Goal: Task Accomplishment & Management: Complete application form

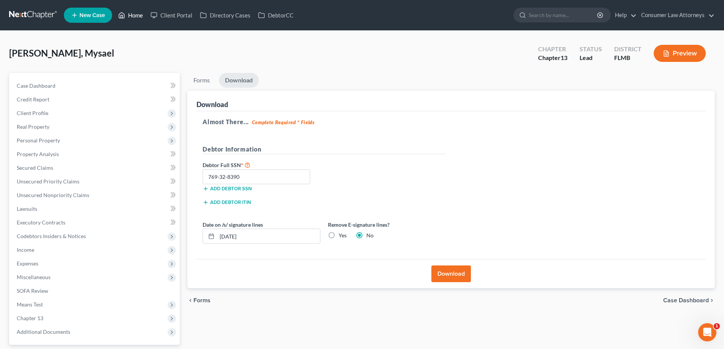
click at [130, 16] on link "Home" at bounding box center [130, 15] width 32 height 14
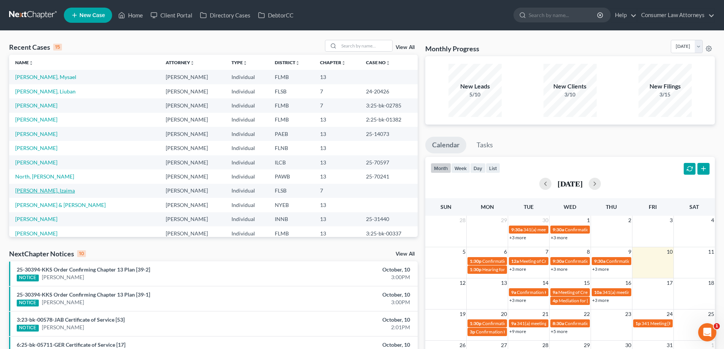
click at [41, 191] on link "[PERSON_NAME], Izaima" at bounding box center [45, 190] width 60 height 6
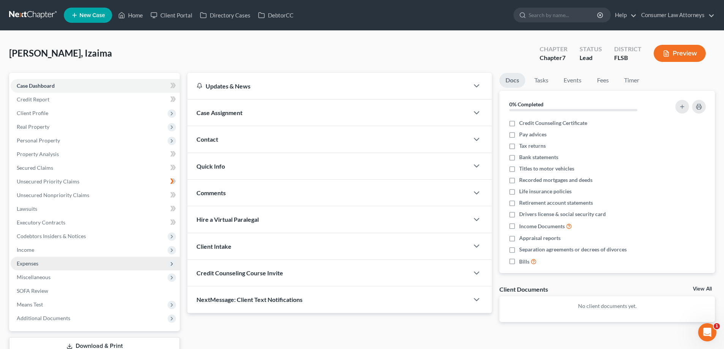
click at [19, 266] on span "Expenses" at bounding box center [28, 263] width 22 height 6
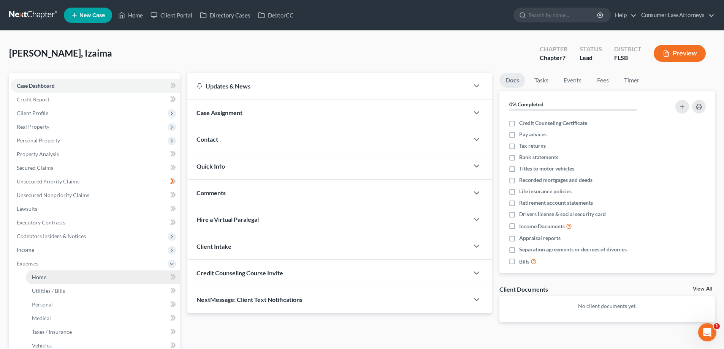
click at [37, 272] on link "Home" at bounding box center [103, 277] width 154 height 14
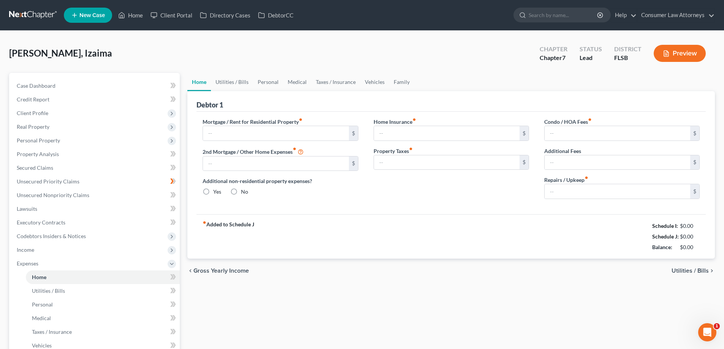
type input "1,000.00"
type input "0.00"
radio input "true"
type input "0.00"
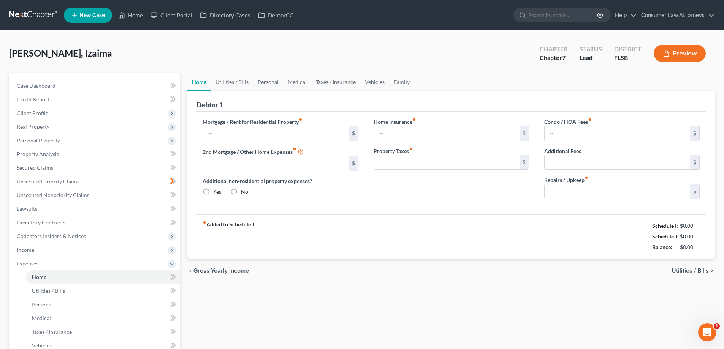
type input "0.00"
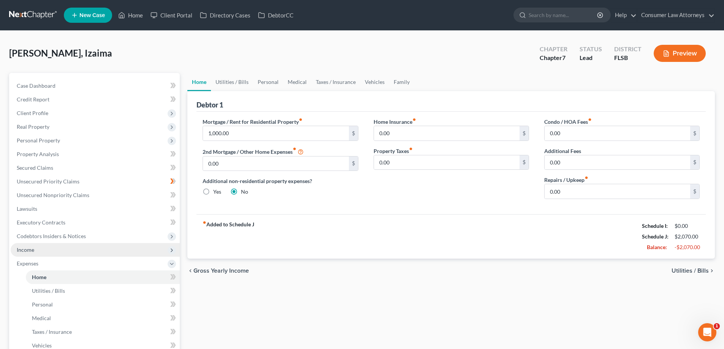
click at [24, 250] on span "Income" at bounding box center [25, 250] width 17 height 6
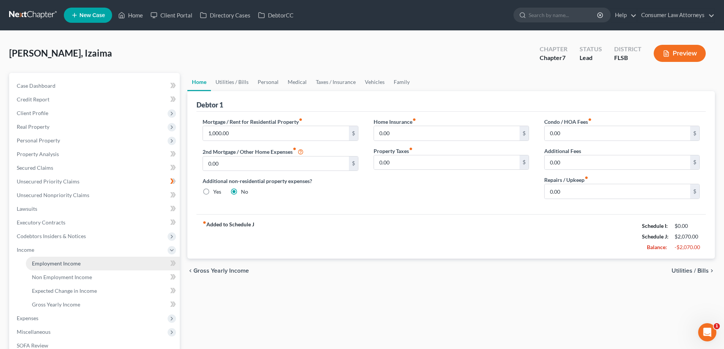
click at [40, 262] on span "Employment Income" at bounding box center [56, 263] width 49 height 6
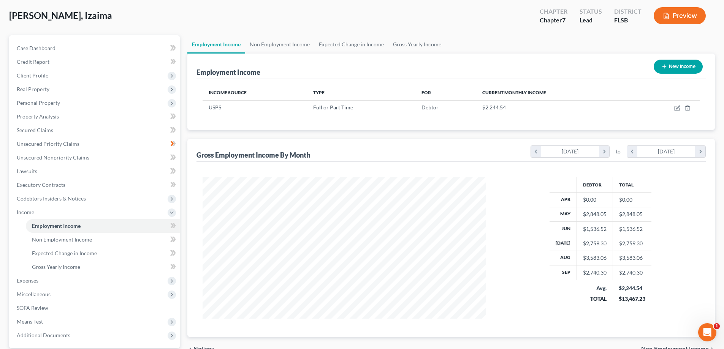
scroll to position [38, 0]
click at [34, 281] on span "Expenses" at bounding box center [28, 280] width 22 height 6
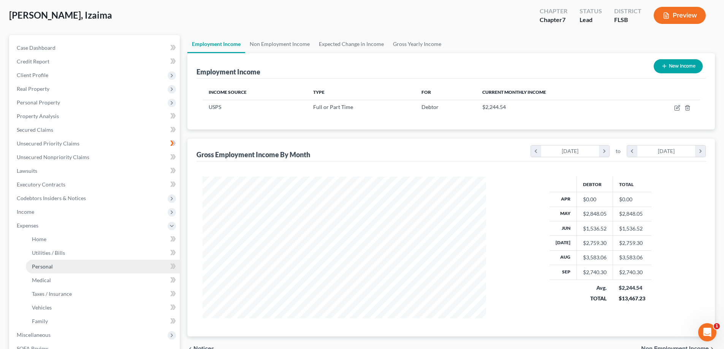
click at [37, 270] on link "Personal" at bounding box center [103, 267] width 154 height 14
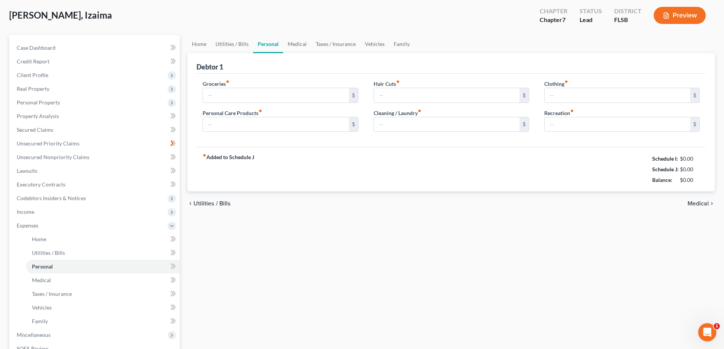
type input "400.00"
type input "10.00"
type input "25.00"
type input "15.00"
type input "10.00"
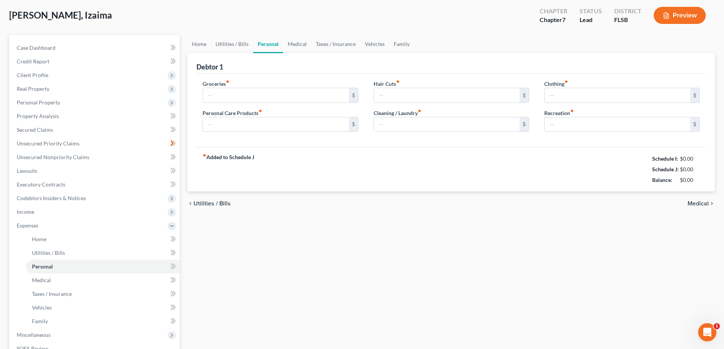
type input "25.00"
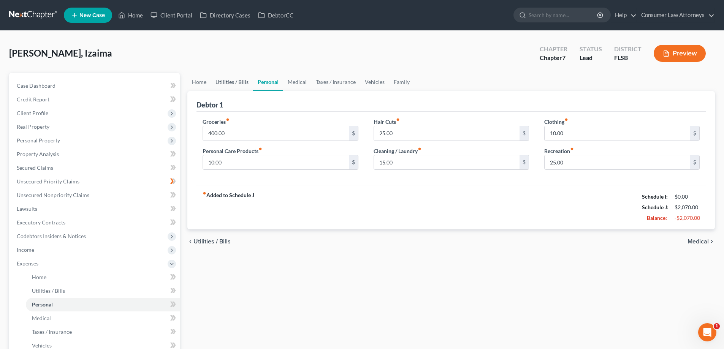
click at [234, 82] on link "Utilities / Bills" at bounding box center [232, 82] width 42 height 18
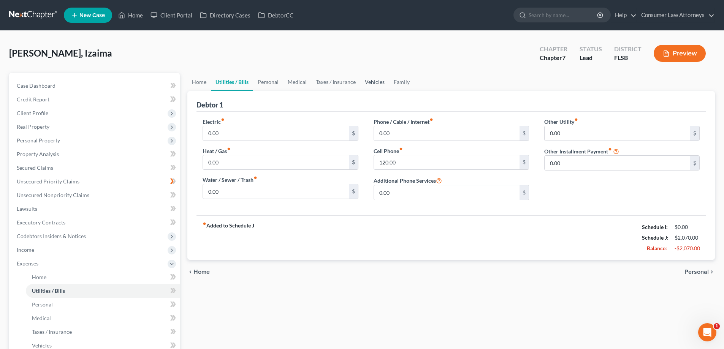
click at [381, 86] on link "Vehicles" at bounding box center [374, 82] width 29 height 18
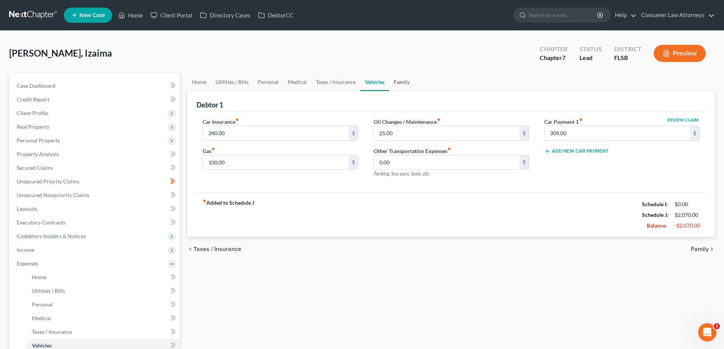
click at [407, 83] on link "Family" at bounding box center [401, 82] width 25 height 18
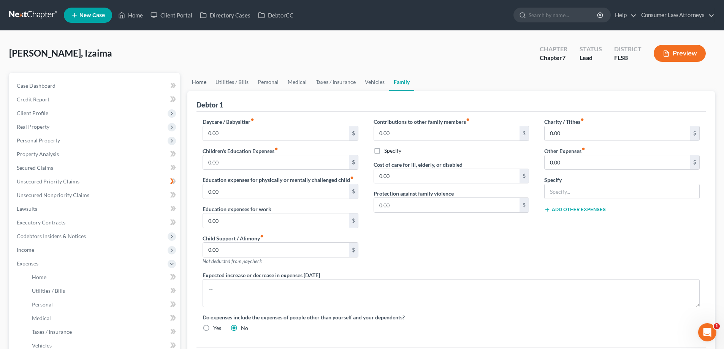
click at [205, 82] on link "Home" at bounding box center [199, 82] width 24 height 18
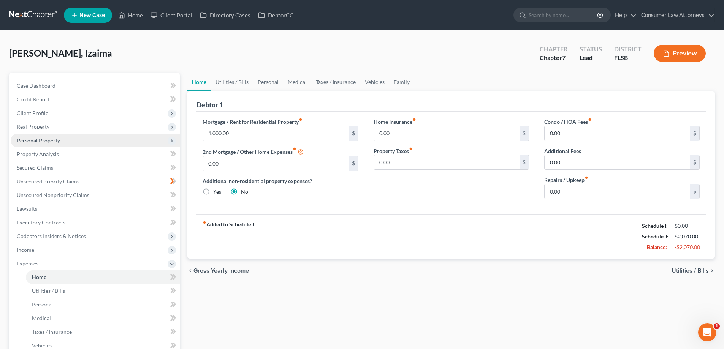
click at [43, 144] on span "Personal Property" at bounding box center [95, 141] width 169 height 14
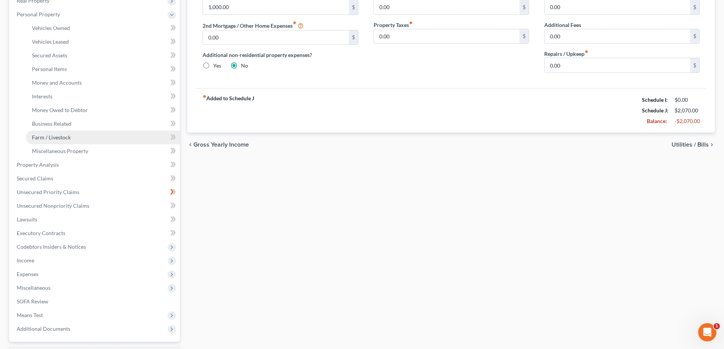
scroll to position [191, 0]
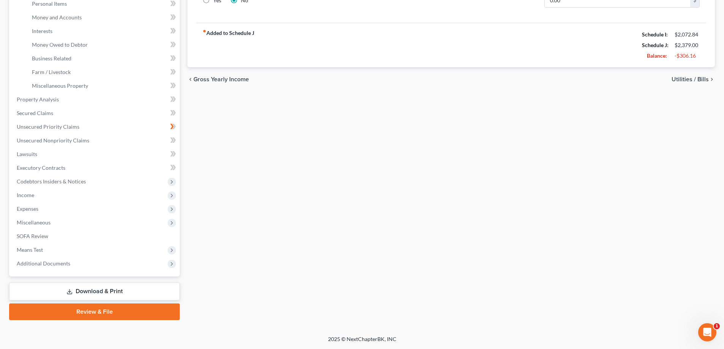
click at [114, 290] on link "Download & Print" at bounding box center [94, 292] width 171 height 18
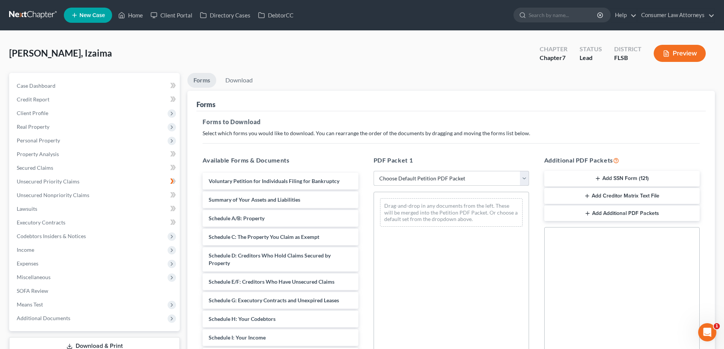
drag, startPoint x: 445, startPoint y: 177, endPoint x: 471, endPoint y: 147, distance: 39.8
click at [445, 177] on select "Choose Default Petition PDF Packet Complete Bankruptcy Petition (all forms and …" at bounding box center [450, 178] width 155 height 15
select select "0"
click at [373, 171] on select "Choose Default Petition PDF Packet Complete Bankruptcy Petition (all forms and …" at bounding box center [450, 178] width 155 height 15
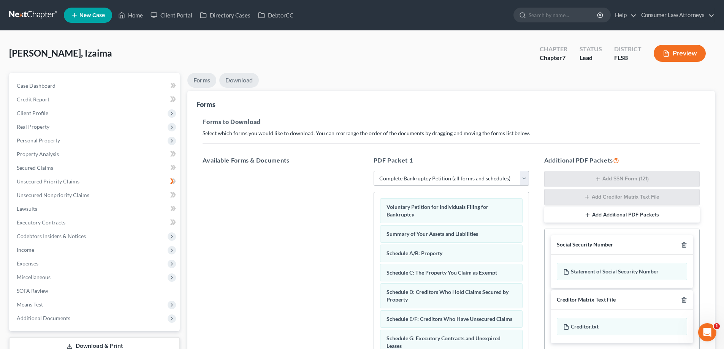
click at [232, 77] on link "Download" at bounding box center [239, 80] width 40 height 15
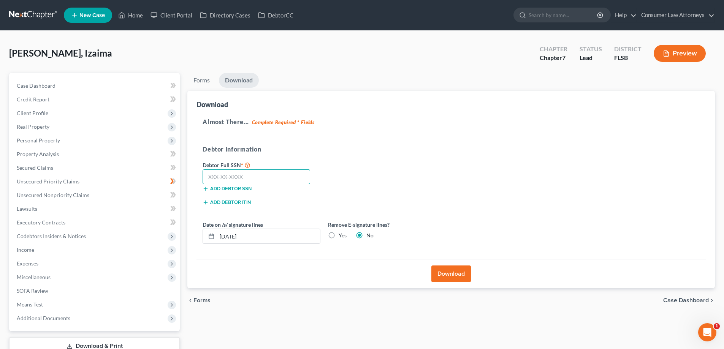
click at [212, 175] on input "text" at bounding box center [255, 176] width 107 height 15
type input "108-88-5405"
drag, startPoint x: 455, startPoint y: 277, endPoint x: 547, endPoint y: 301, distance: 95.8
click at [455, 277] on button "Download" at bounding box center [451, 273] width 40 height 17
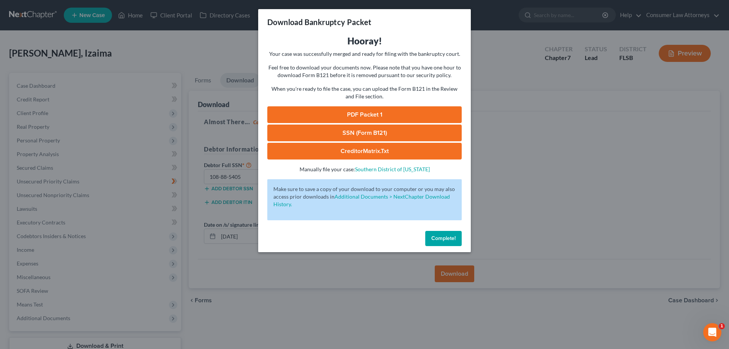
click at [368, 131] on link "SSN (Form B121)" at bounding box center [364, 133] width 194 height 17
click at [434, 237] on span "Complete!" at bounding box center [443, 238] width 24 height 6
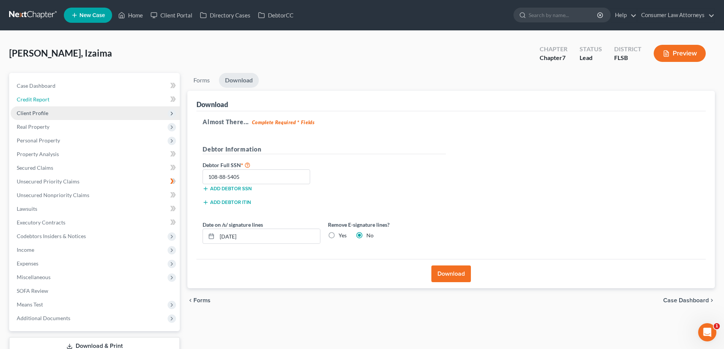
click at [39, 98] on span "Credit Report" at bounding box center [33, 99] width 33 height 6
click at [33, 114] on span "Client Profile" at bounding box center [33, 113] width 32 height 6
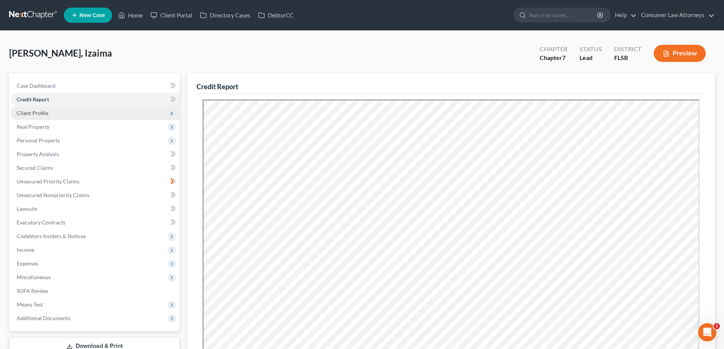
click at [34, 114] on span "Client Profile" at bounding box center [33, 113] width 32 height 6
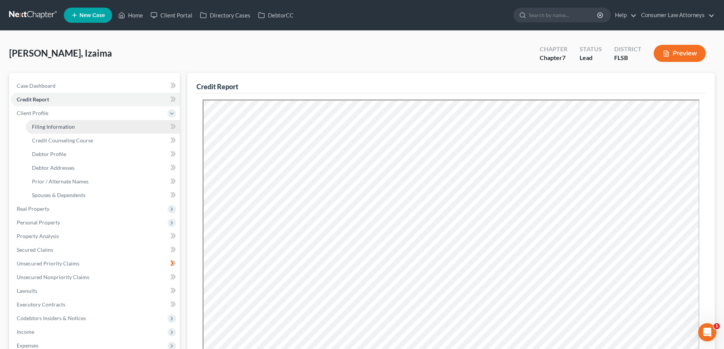
click at [58, 130] on span "Filing Information" at bounding box center [53, 126] width 43 height 6
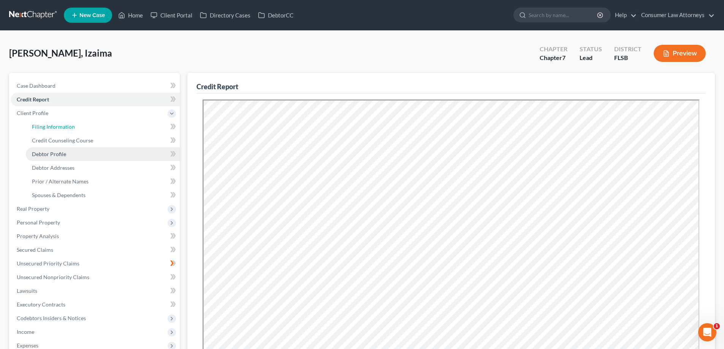
select select "1"
select select "0"
select select "17"
select select "1"
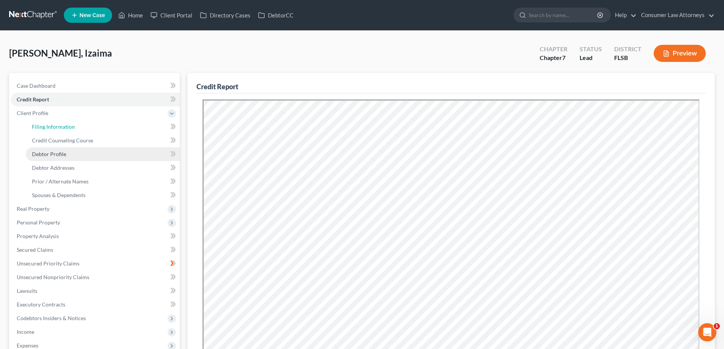
select select "9"
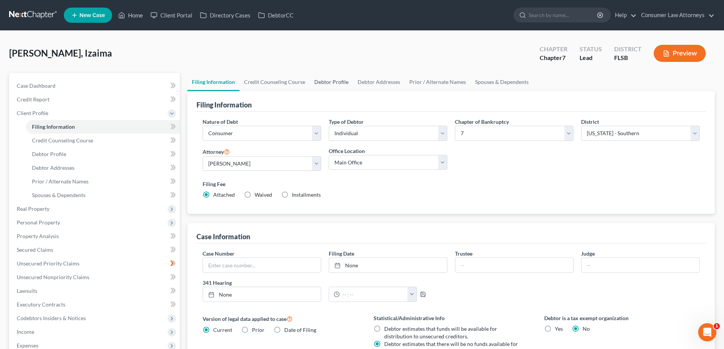
click at [322, 82] on link "Debtor Profile" at bounding box center [331, 82] width 43 height 18
select select "0"
select select "2"
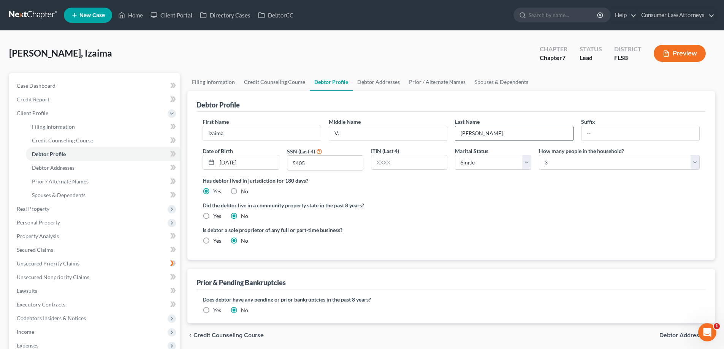
click at [493, 134] on input "[PERSON_NAME]" at bounding box center [514, 133] width 118 height 14
type input "De La [PERSON_NAME]"
drag, startPoint x: 449, startPoint y: 266, endPoint x: 620, endPoint y: 273, distance: 171.1
click at [449, 266] on div "Debtor Profile First Name [PERSON_NAME] Middle Name V. Last Name De La [PERSON_…" at bounding box center [450, 207] width 527 height 232
click at [349, 141] on div "V." at bounding box center [388, 133] width 119 height 15
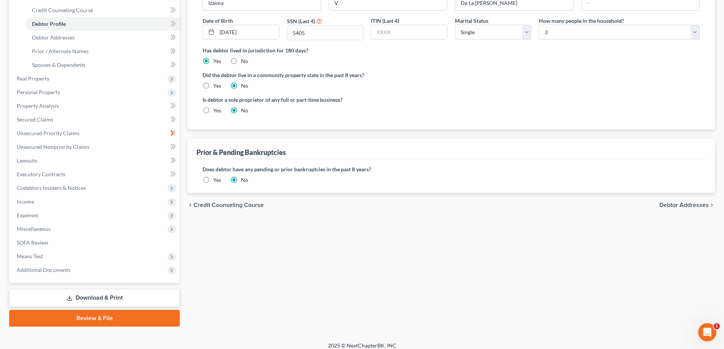
scroll to position [137, 0]
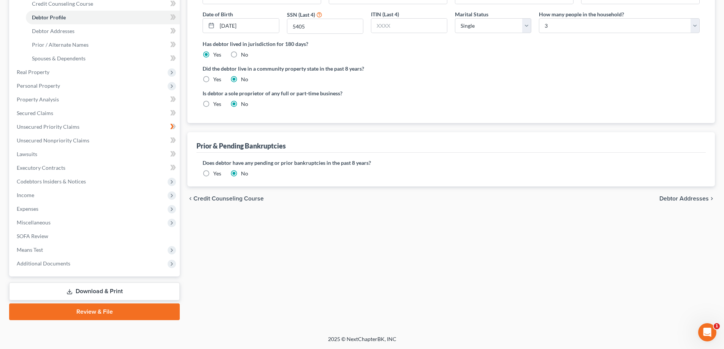
click at [109, 295] on link "Download & Print" at bounding box center [94, 292] width 171 height 18
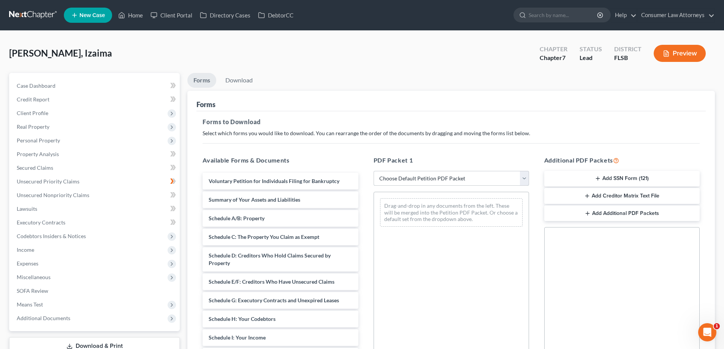
drag, startPoint x: 403, startPoint y: 180, endPoint x: 414, endPoint y: 177, distance: 11.3
click at [403, 180] on select "Choose Default Petition PDF Packet Complete Bankruptcy Petition (all forms and …" at bounding box center [450, 178] width 155 height 15
select select "0"
click at [373, 171] on select "Choose Default Petition PDF Packet Complete Bankruptcy Petition (all forms and …" at bounding box center [450, 178] width 155 height 15
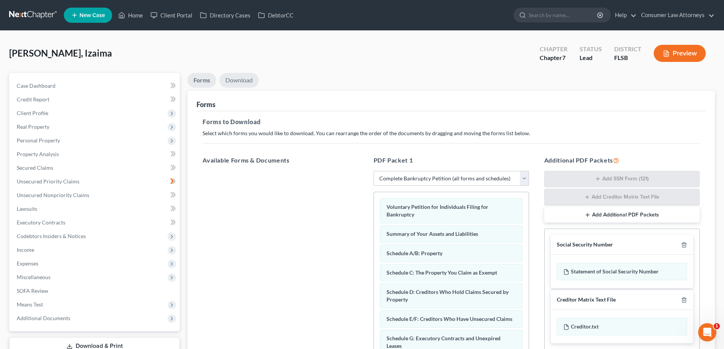
click at [244, 85] on link "Download" at bounding box center [239, 80] width 40 height 15
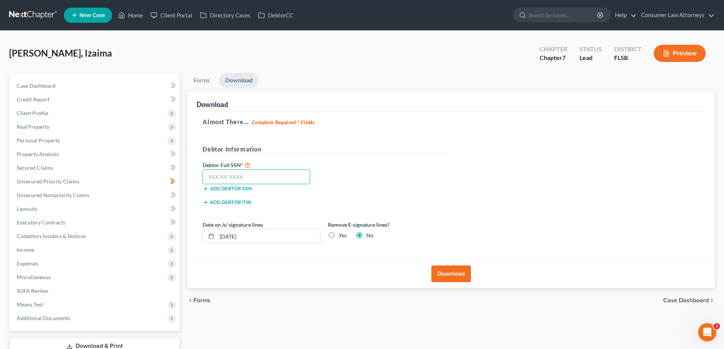
click at [259, 177] on input "text" at bounding box center [255, 176] width 107 height 15
type input "108-88-5405"
click at [441, 268] on button "Download" at bounding box center [451, 273] width 40 height 17
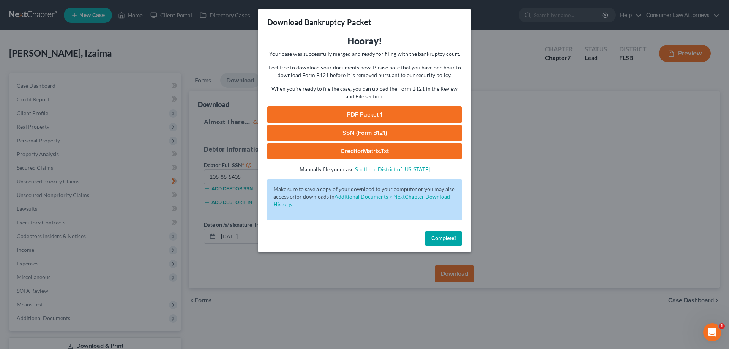
click at [367, 131] on link "SSN (Form B121)" at bounding box center [364, 133] width 194 height 17
click at [454, 241] on span "Complete!" at bounding box center [443, 238] width 24 height 6
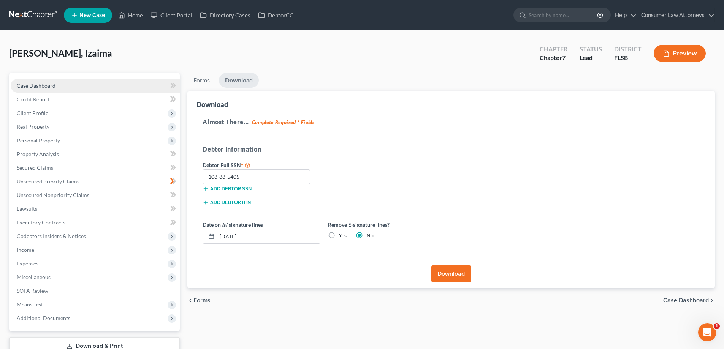
click at [38, 84] on span "Case Dashboard" at bounding box center [36, 85] width 39 height 6
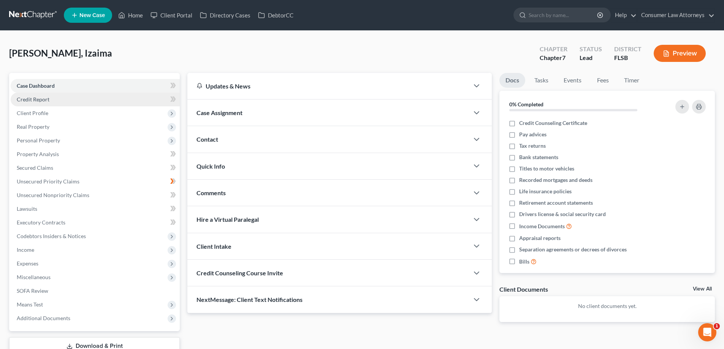
click at [38, 100] on span "Credit Report" at bounding box center [33, 99] width 33 height 6
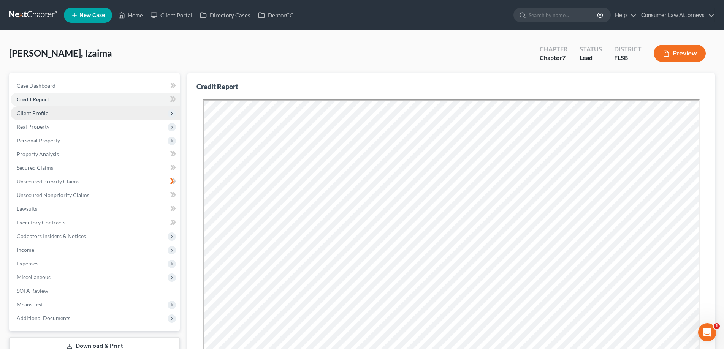
click at [44, 115] on span "Client Profile" at bounding box center [33, 113] width 32 height 6
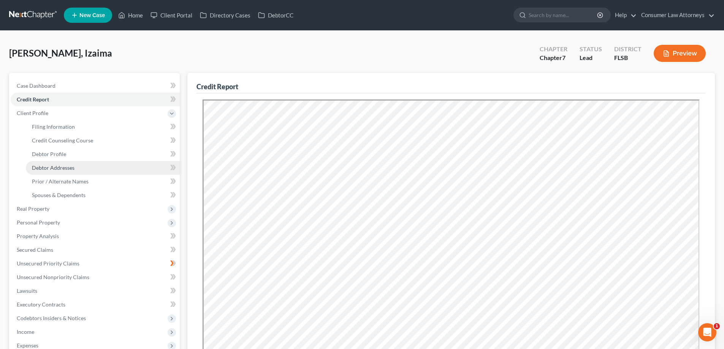
click at [48, 169] on span "Debtor Addresses" at bounding box center [53, 167] width 43 height 6
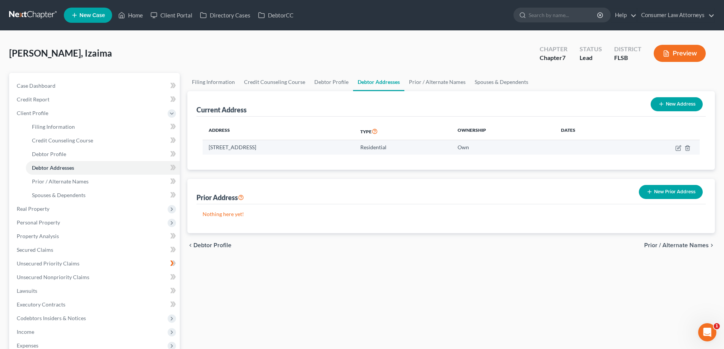
drag, startPoint x: 277, startPoint y: 147, endPoint x: 323, endPoint y: 146, distance: 46.0
click at [323, 146] on td "[STREET_ADDRESS]" at bounding box center [278, 147] width 152 height 14
click at [213, 85] on link "Filing Information" at bounding box center [213, 82] width 52 height 18
select select "1"
select select "0"
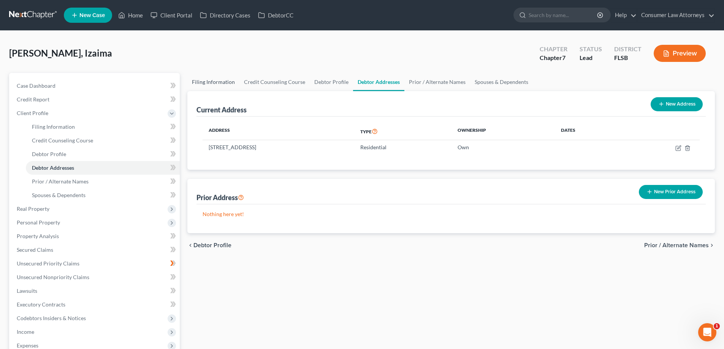
select select "0"
select select "17"
select select "1"
select select "9"
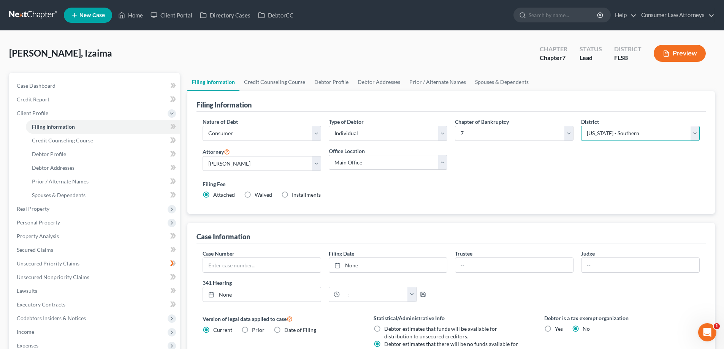
click at [613, 138] on select "Select [US_STATE] - [GEOGRAPHIC_DATA] [US_STATE] - [GEOGRAPHIC_DATA][US_STATE] …" at bounding box center [640, 133] width 119 height 15
select select "15"
click at [581, 126] on select "Select [US_STATE] - [GEOGRAPHIC_DATA] [US_STATE] - [GEOGRAPHIC_DATA][US_STATE] …" at bounding box center [640, 133] width 119 height 15
click at [60, 139] on span "Credit Counseling Course" at bounding box center [62, 140] width 61 height 6
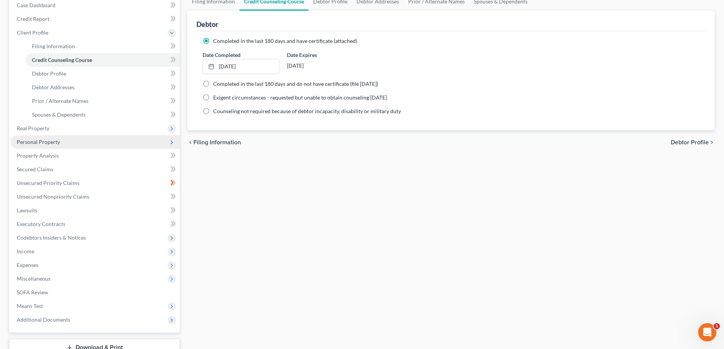
scroll to position [137, 0]
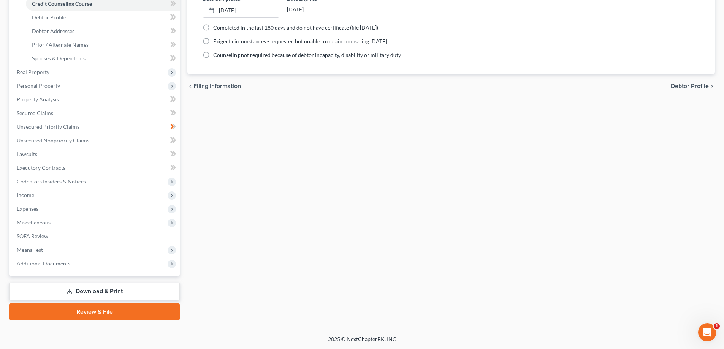
click at [97, 314] on link "Review & File" at bounding box center [94, 311] width 171 height 17
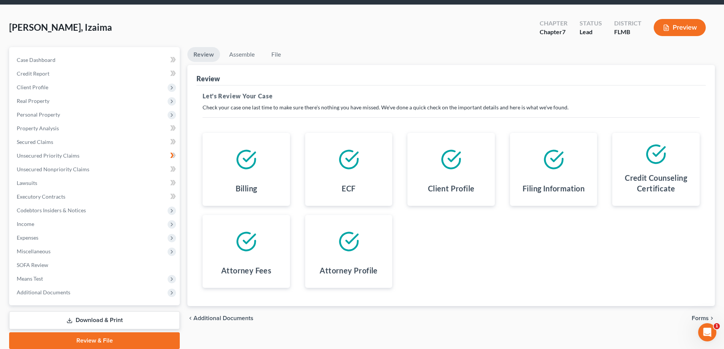
scroll to position [55, 0]
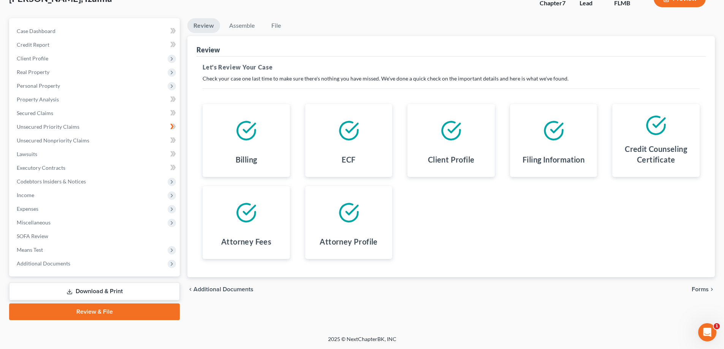
click at [144, 286] on link "Download & Print" at bounding box center [94, 292] width 171 height 18
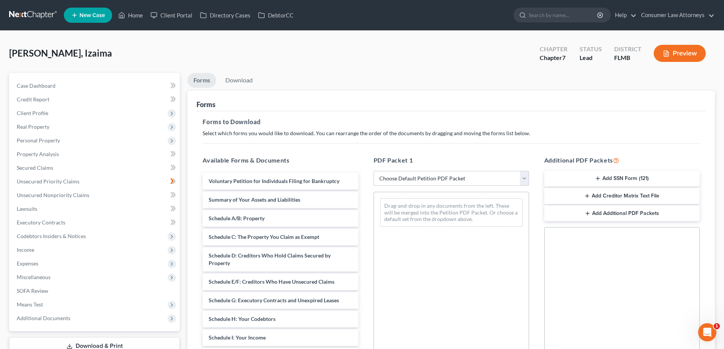
drag, startPoint x: 460, startPoint y: 179, endPoint x: 438, endPoint y: 185, distance: 23.3
click at [460, 179] on select "Choose Default Petition PDF Packet Complete Bankruptcy Petition (all forms and …" at bounding box center [450, 178] width 155 height 15
select select "0"
click at [373, 171] on select "Choose Default Petition PDF Packet Complete Bankruptcy Petition (all forms and …" at bounding box center [450, 178] width 155 height 15
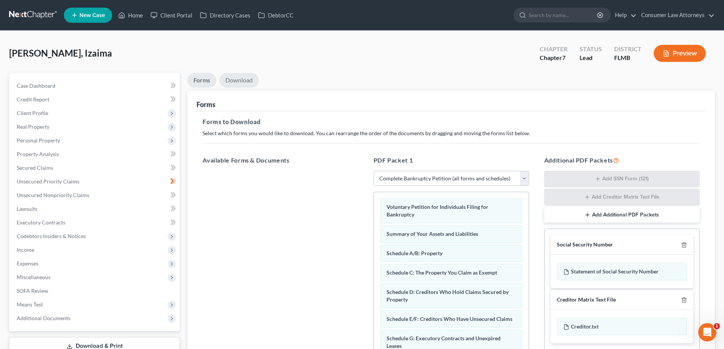
click at [249, 85] on link "Download" at bounding box center [239, 80] width 40 height 15
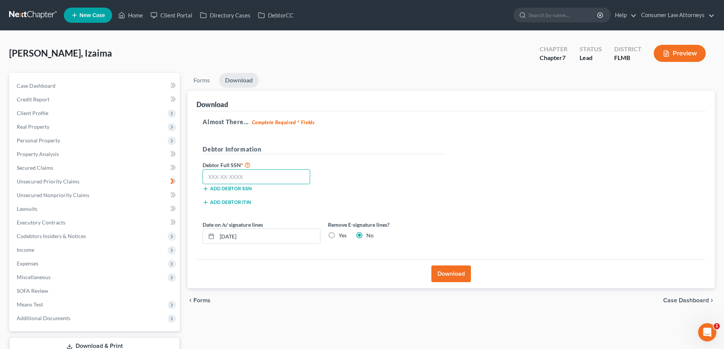
click at [298, 179] on input "text" at bounding box center [255, 176] width 107 height 15
click at [283, 176] on input "text" at bounding box center [255, 176] width 107 height 15
type input "108-88-5405"
click at [431, 277] on button "Download" at bounding box center [451, 273] width 40 height 17
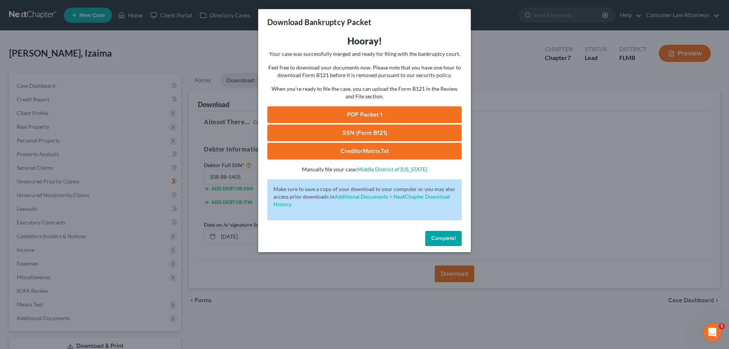
click at [368, 133] on link "SSN (Form B121)" at bounding box center [364, 133] width 194 height 17
drag, startPoint x: 3, startPoint y: 6, endPoint x: 441, endPoint y: 240, distance: 496.0
click at [441, 240] on span "Complete!" at bounding box center [443, 238] width 24 height 6
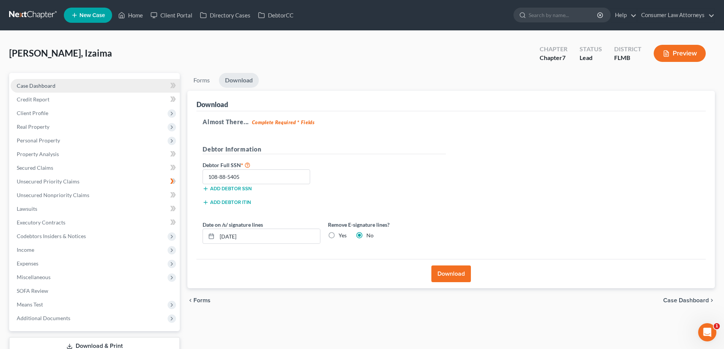
click at [41, 87] on span "Case Dashboard" at bounding box center [36, 85] width 39 height 6
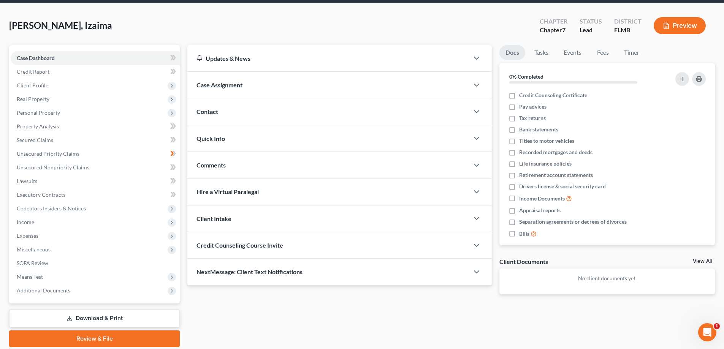
scroll to position [55, 0]
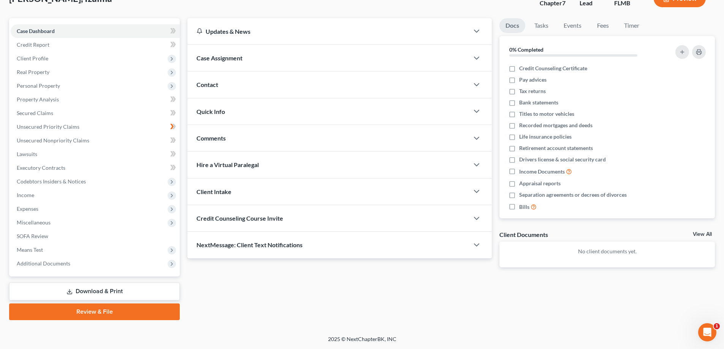
click at [113, 316] on link "Review & File" at bounding box center [94, 311] width 171 height 17
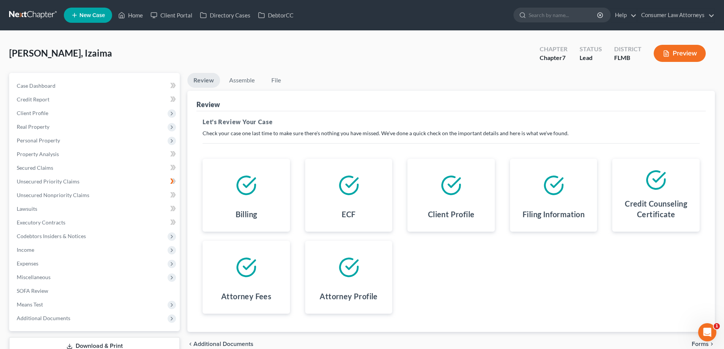
scroll to position [55, 0]
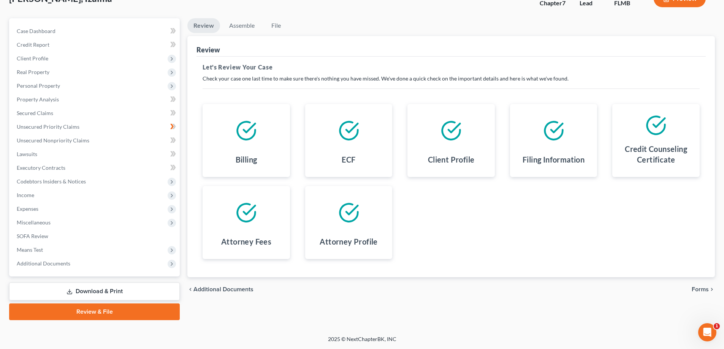
click at [708, 289] on span "Forms" at bounding box center [699, 289] width 17 height 6
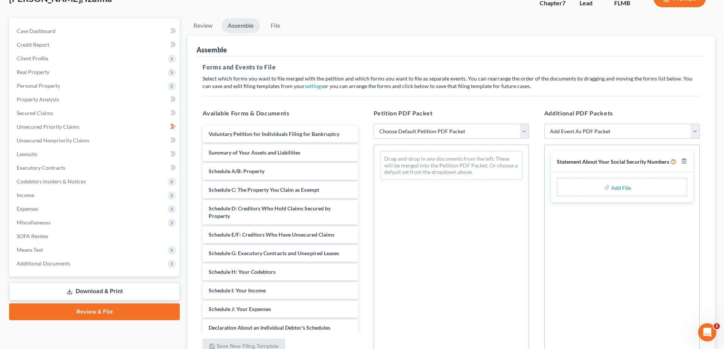
drag, startPoint x: 395, startPoint y: 126, endPoint x: 398, endPoint y: 138, distance: 12.6
click at [395, 126] on select "Choose Default Petition PDF Packet Complete Bankruptcy Petition (all forms and …" at bounding box center [450, 131] width 155 height 15
select select "0"
click at [373, 124] on select "Choose Default Petition PDF Packet Complete Bankruptcy Petition (all forms and …" at bounding box center [450, 131] width 155 height 15
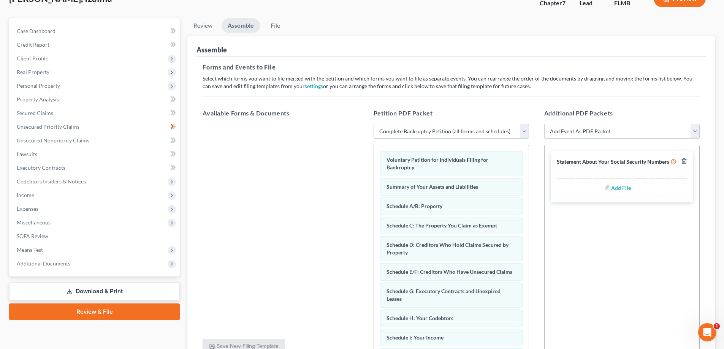
click at [623, 191] on input "file" at bounding box center [620, 187] width 18 height 14
type input "C:\fakepath\Statement of SS.pdf"
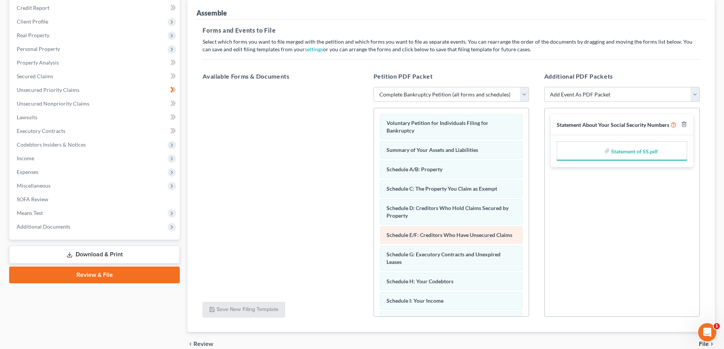
scroll to position [128, 0]
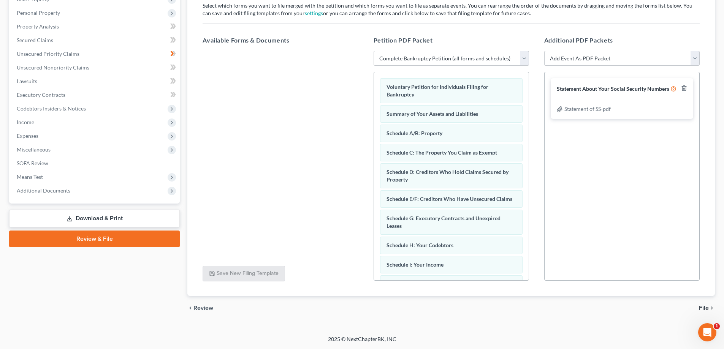
click at [702, 307] on span "File" at bounding box center [703, 308] width 10 height 6
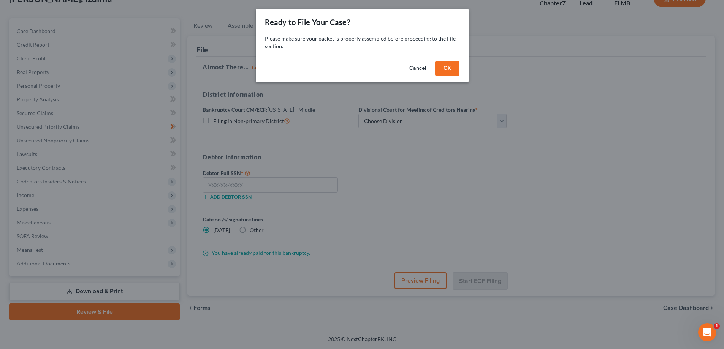
scroll to position [55, 0]
click at [444, 73] on button "OK" at bounding box center [450, 68] width 24 height 15
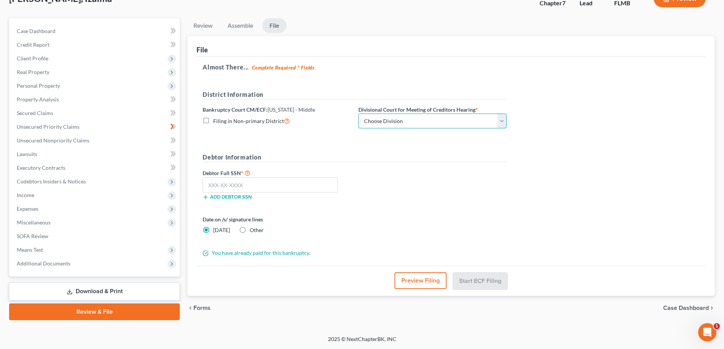
click at [416, 121] on select "Choose Division [GEOGRAPHIC_DATA][PERSON_NAME] [GEOGRAPHIC_DATA] [GEOGRAPHIC_DA…" at bounding box center [432, 121] width 148 height 15
select select "3"
click at [358, 114] on select "Choose Division [GEOGRAPHIC_DATA][PERSON_NAME] [GEOGRAPHIC_DATA] [GEOGRAPHIC_DA…" at bounding box center [432, 121] width 148 height 15
click at [295, 186] on input "text" at bounding box center [269, 184] width 135 height 15
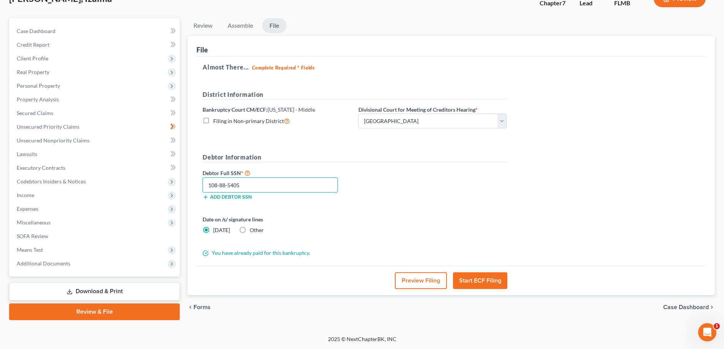
type input "108-88-5405"
click at [485, 277] on button "Start ECF Filing" at bounding box center [480, 280] width 54 height 17
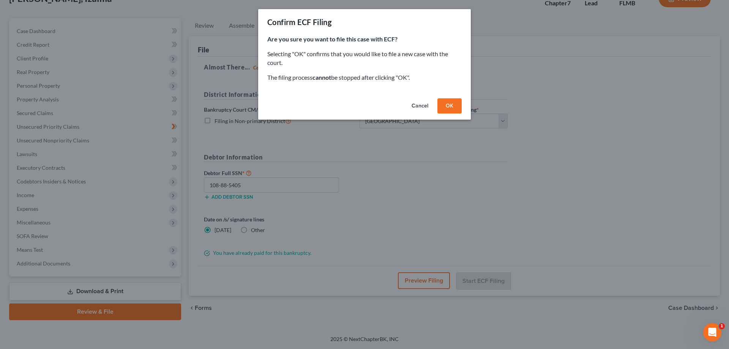
click at [444, 106] on button "OK" at bounding box center [450, 105] width 24 height 15
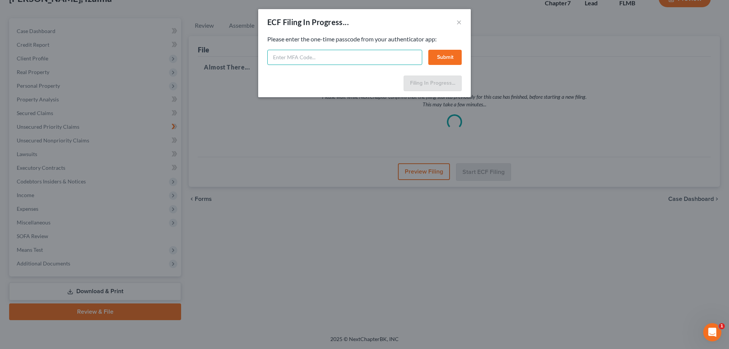
click at [313, 55] on input "text" at bounding box center [344, 57] width 155 height 15
type input "138744"
click at [434, 60] on button "Submit" at bounding box center [444, 57] width 33 height 15
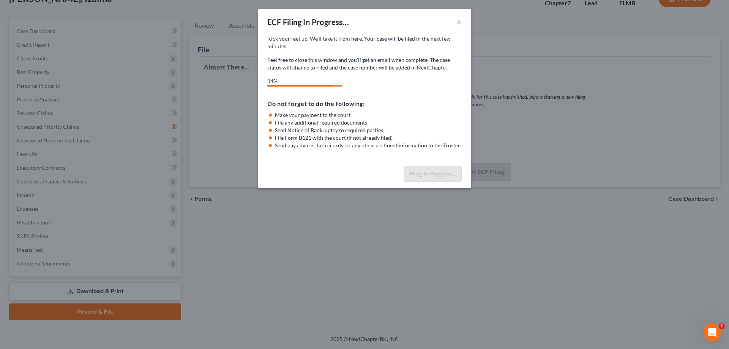
select select "3"
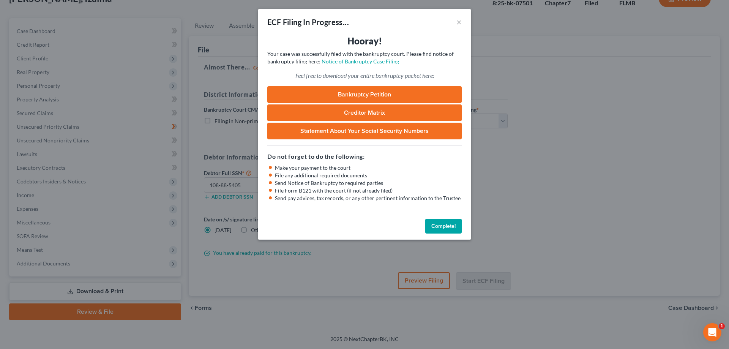
click at [449, 230] on button "Complete!" at bounding box center [443, 226] width 36 height 15
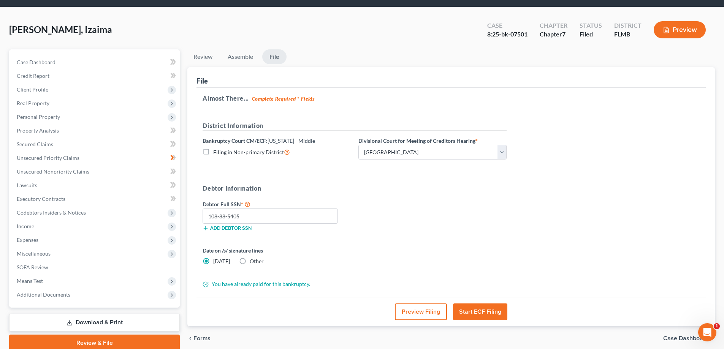
scroll to position [0, 0]
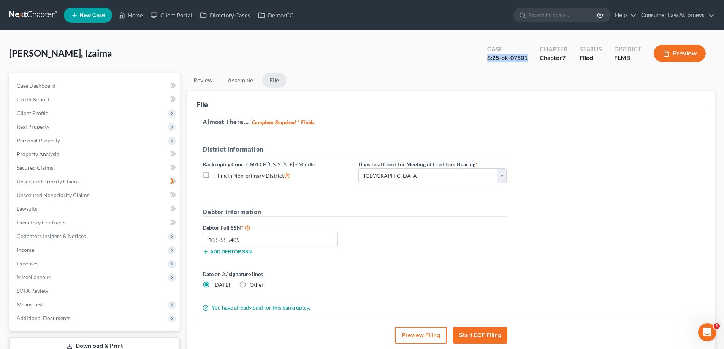
drag, startPoint x: 521, startPoint y: 59, endPoint x: 488, endPoint y: 58, distance: 32.7
click at [488, 58] on div "Case 8:25-bk-07501" at bounding box center [507, 54] width 52 height 22
copy div "8:25-bk-07501"
